Goal: Task Accomplishment & Management: Use online tool/utility

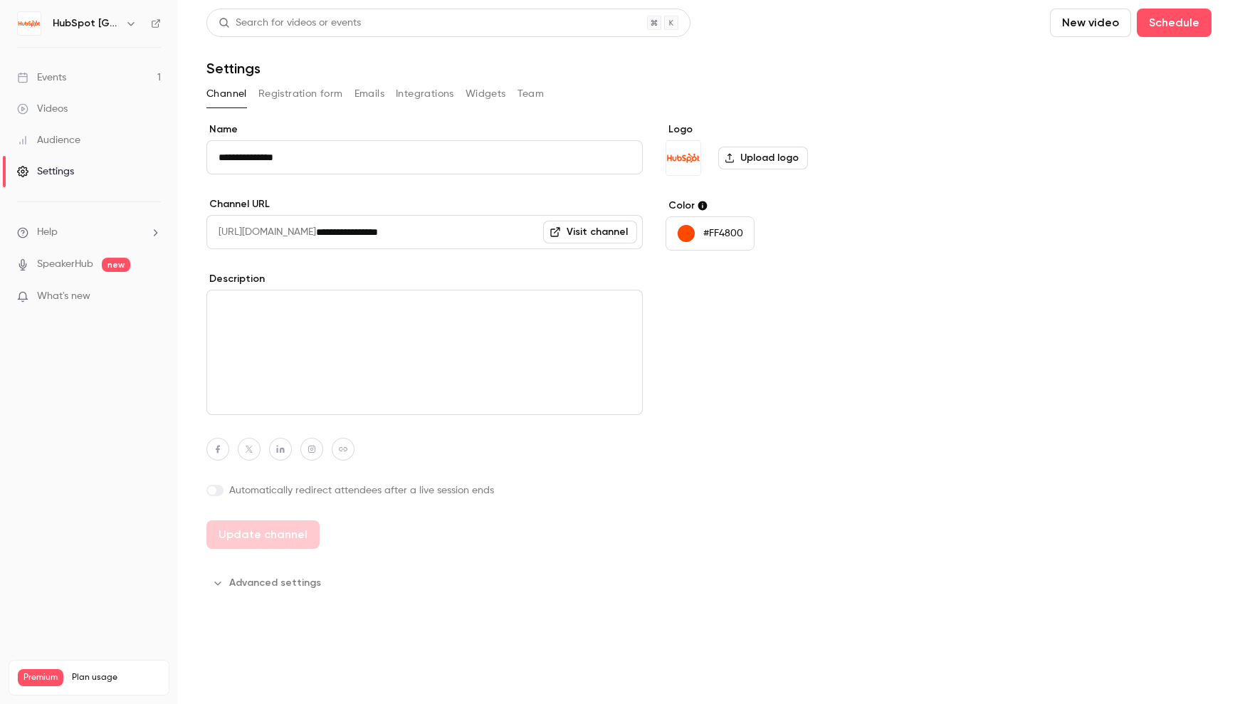
click at [59, 73] on div "Events" at bounding box center [41, 77] width 49 height 14
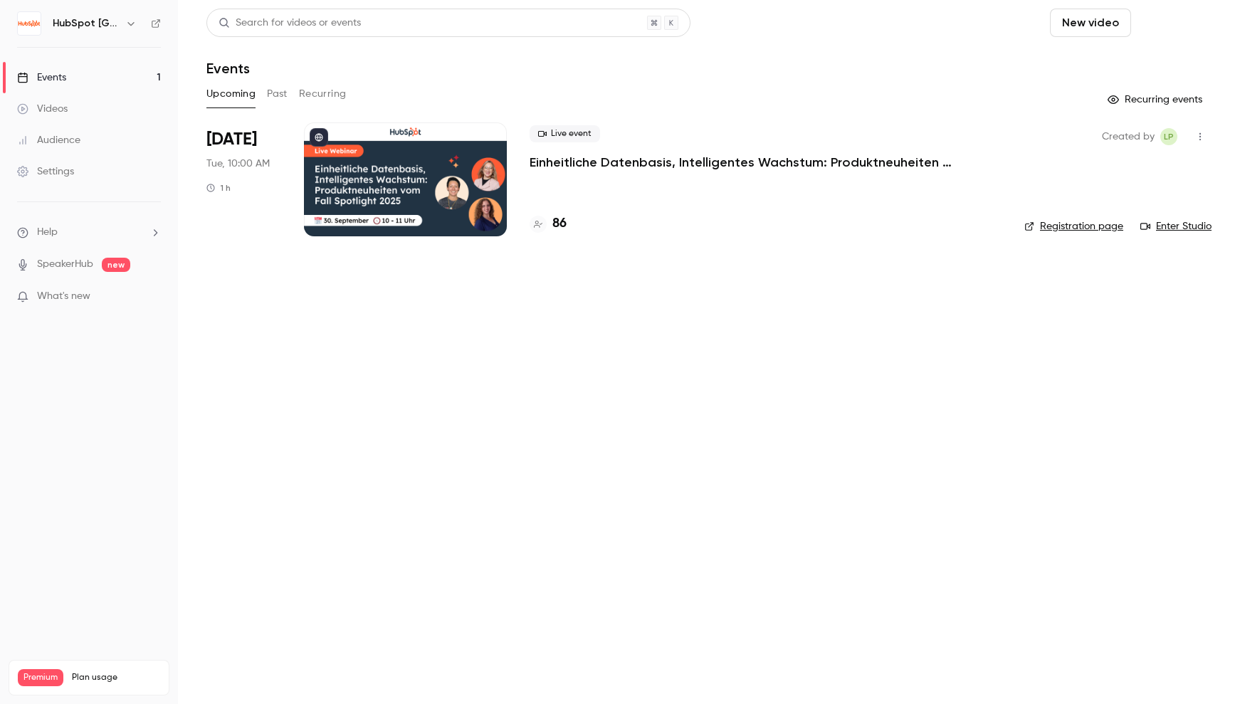
click at [1167, 21] on button "Schedule" at bounding box center [1174, 23] width 75 height 28
click at [1137, 65] on div "One time event" at bounding box center [1145, 62] width 108 height 14
